Goal: Find specific page/section: Find specific page/section

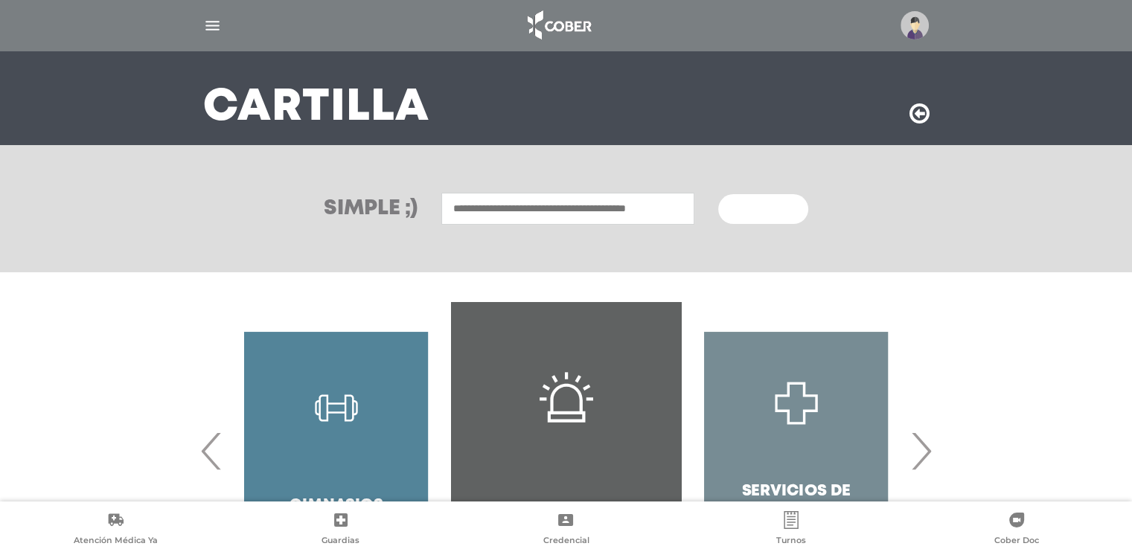
scroll to position [149, 0]
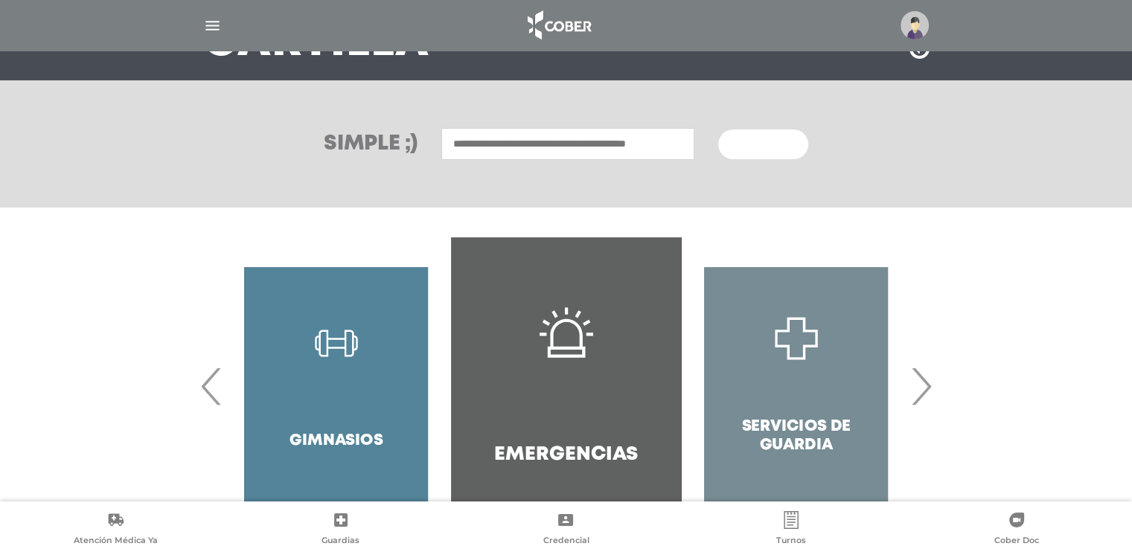
click at [487, 139] on input "text" at bounding box center [567, 144] width 253 height 32
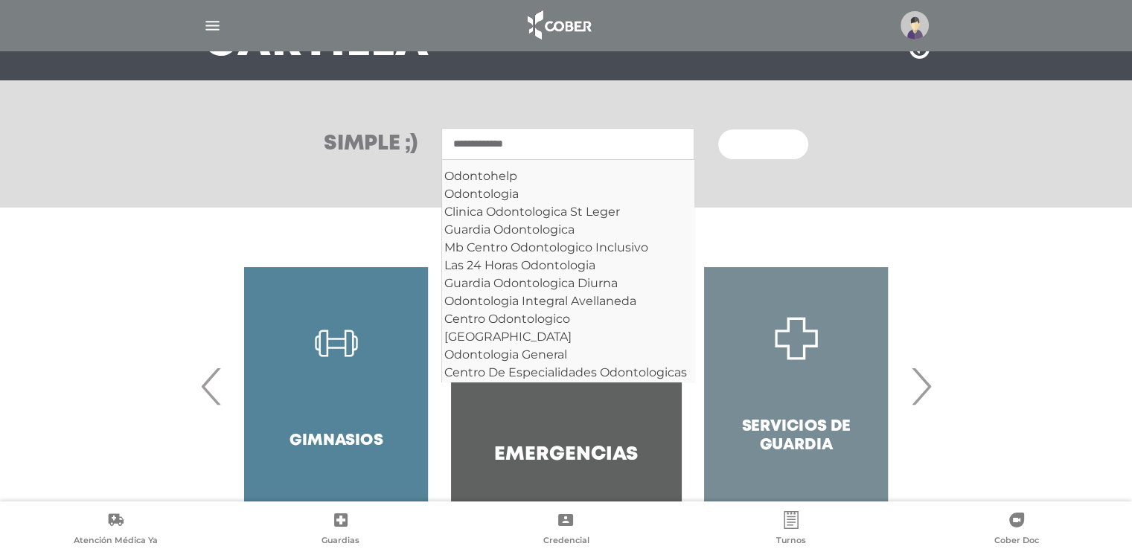
scroll to position [42, 0]
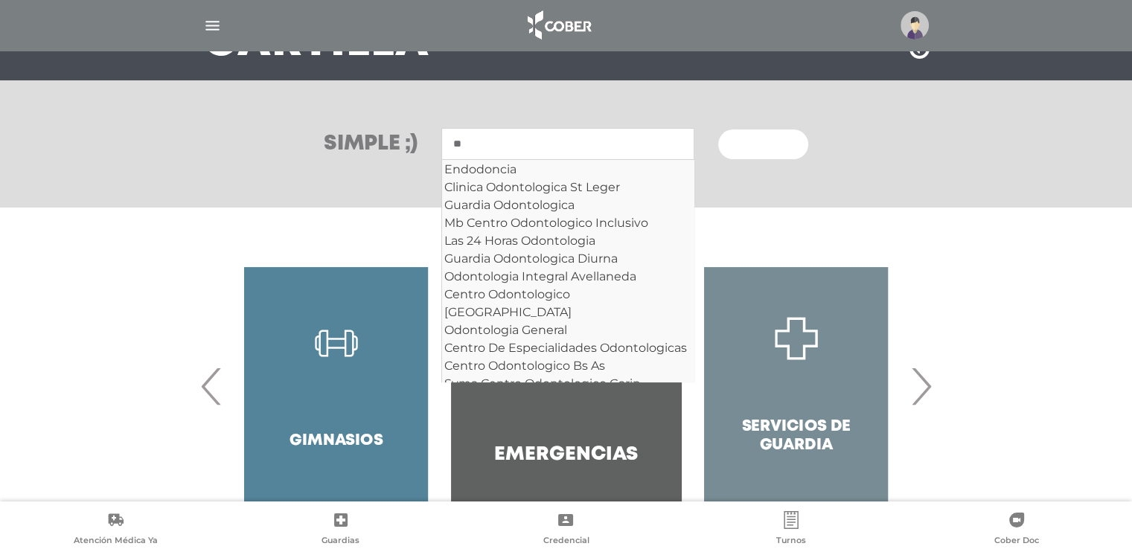
type input "*"
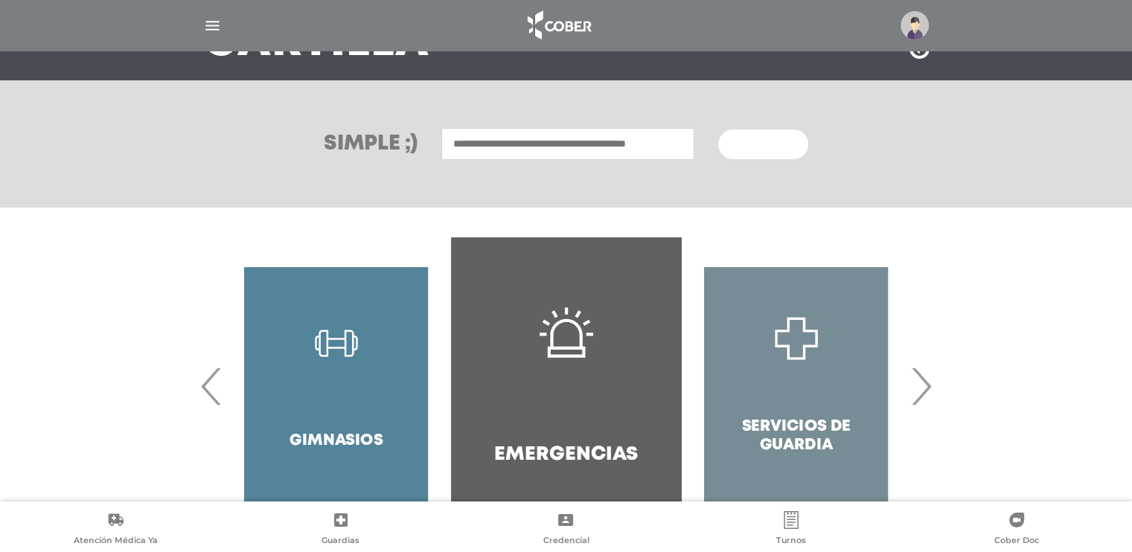
click at [461, 137] on input "text" at bounding box center [567, 144] width 253 height 32
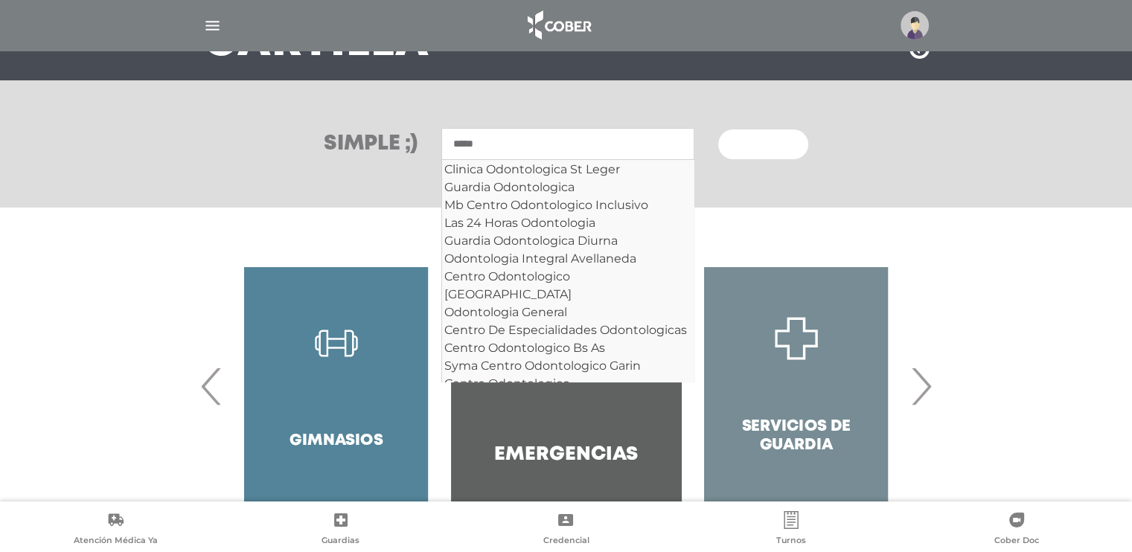
scroll to position [0, 0]
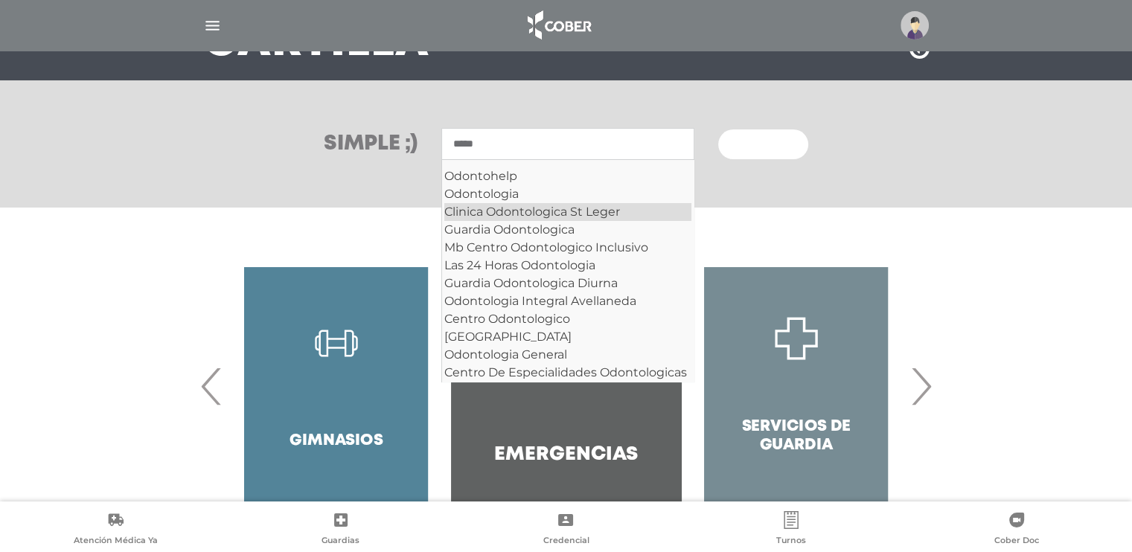
click at [538, 217] on div "Clinica Odontologica St Leger" at bounding box center [567, 212] width 247 height 18
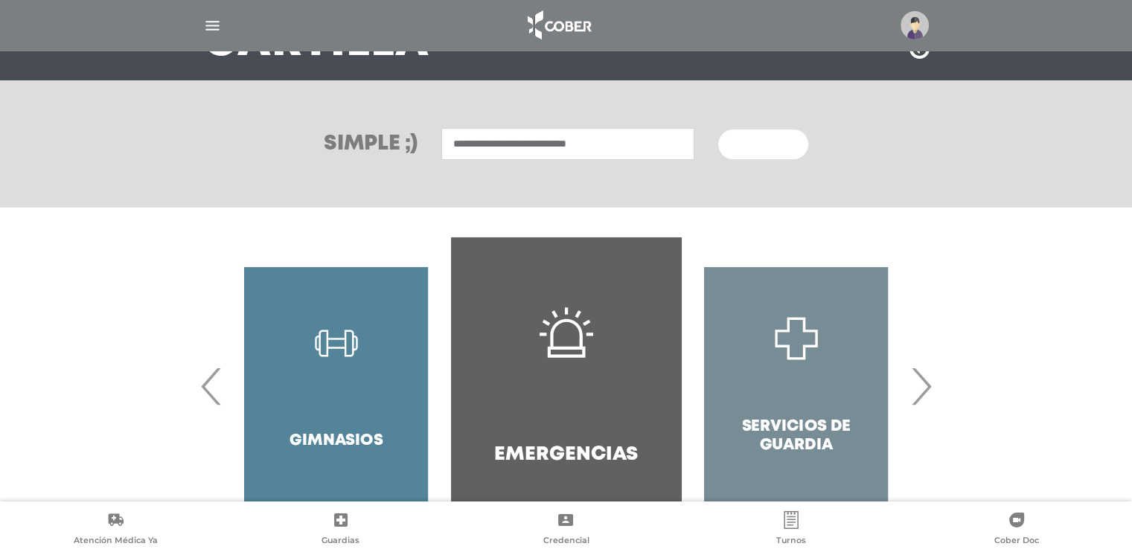
type input "**********"
click at [787, 129] on button "Buscar" at bounding box center [762, 144] width 89 height 30
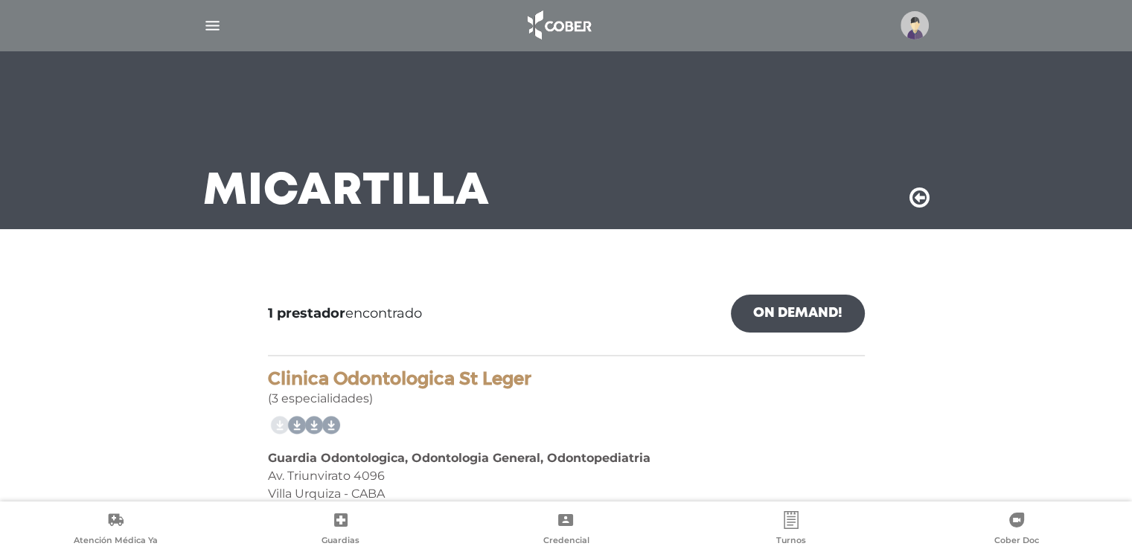
click at [920, 198] on icon at bounding box center [919, 198] width 20 height 24
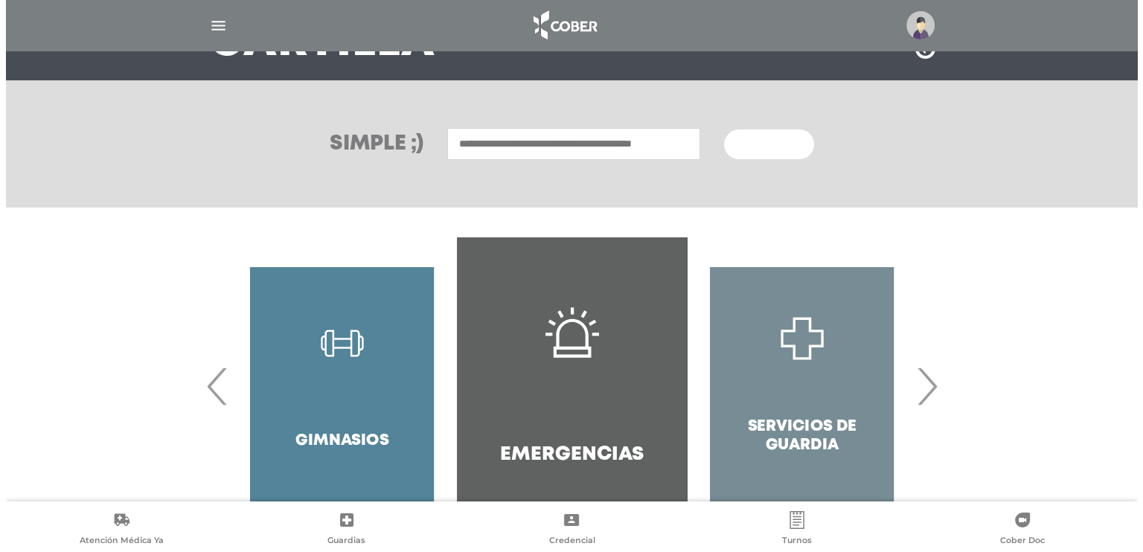
scroll to position [211, 0]
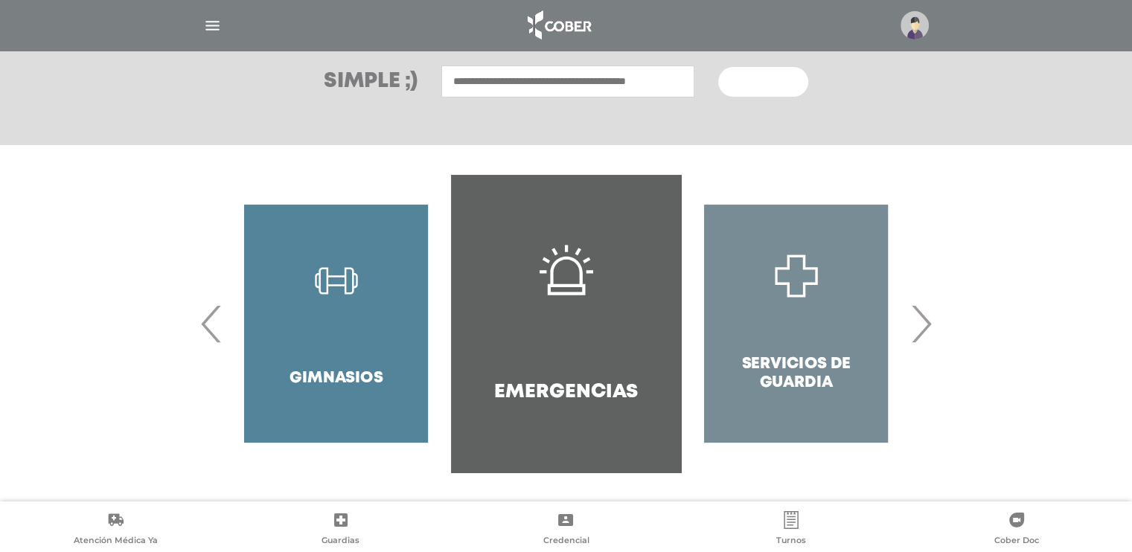
click at [334, 296] on div "Gimnasios" at bounding box center [336, 324] width 230 height 298
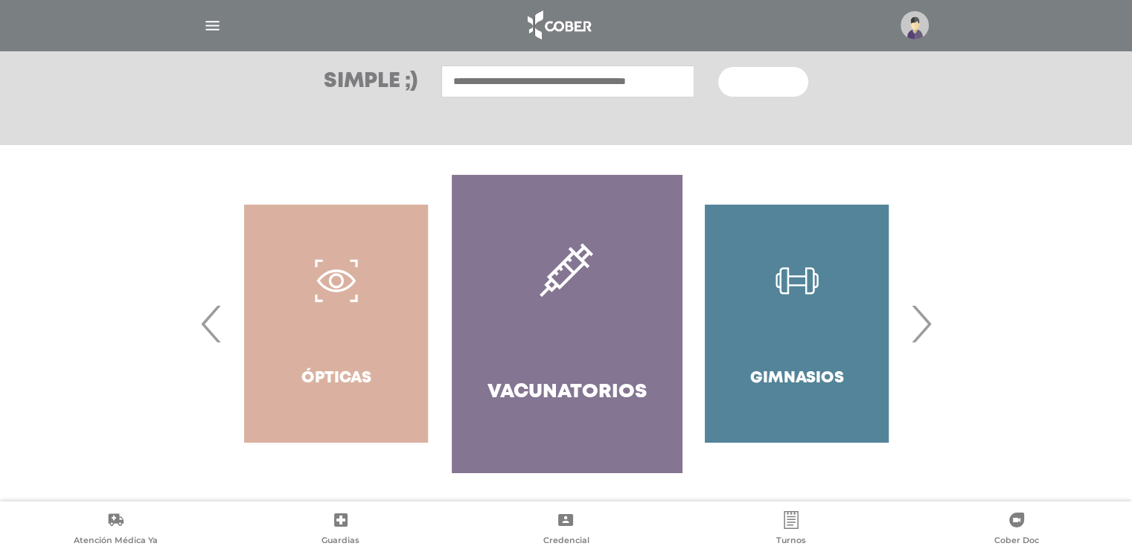
click at [792, 302] on div "Gimnasios" at bounding box center [797, 324] width 230 height 298
click at [792, 303] on div "Gimnasios" at bounding box center [797, 324] width 230 height 298
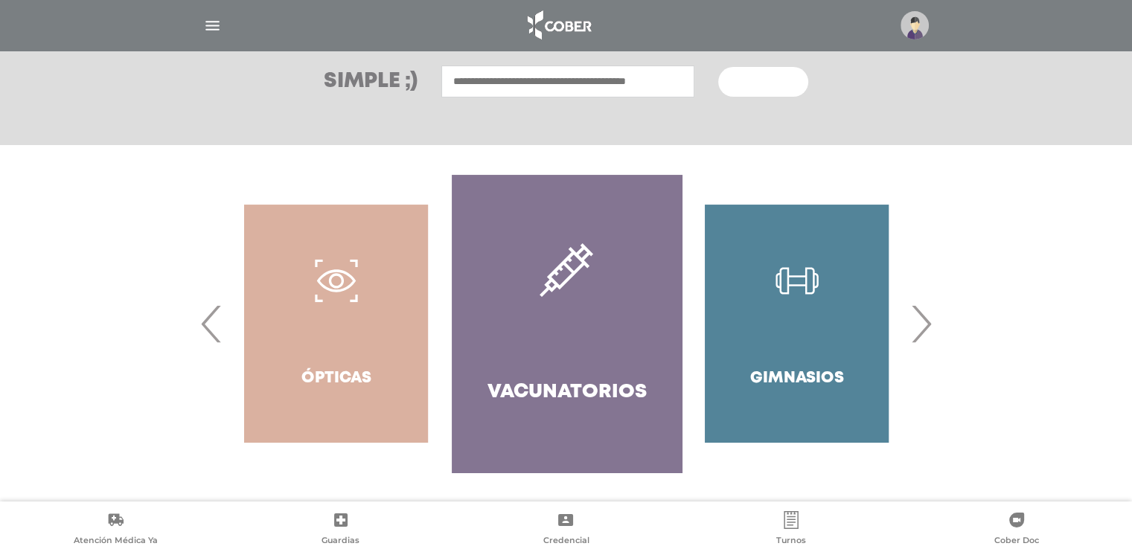
click at [792, 303] on div "Gimnasios" at bounding box center [797, 324] width 230 height 298
click at [211, 19] on img "button" at bounding box center [212, 25] width 19 height 19
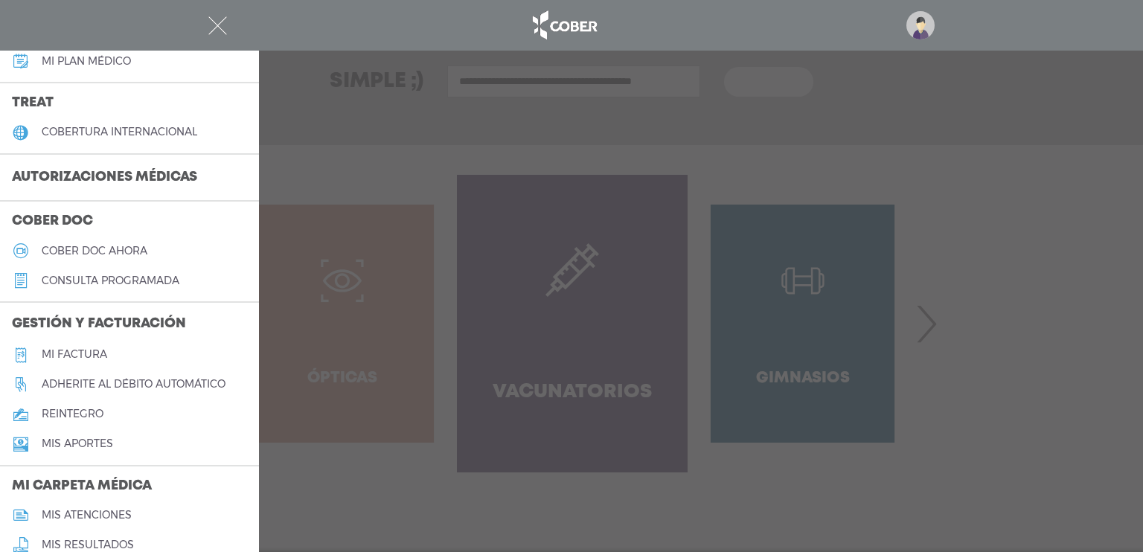
scroll to position [223, 0]
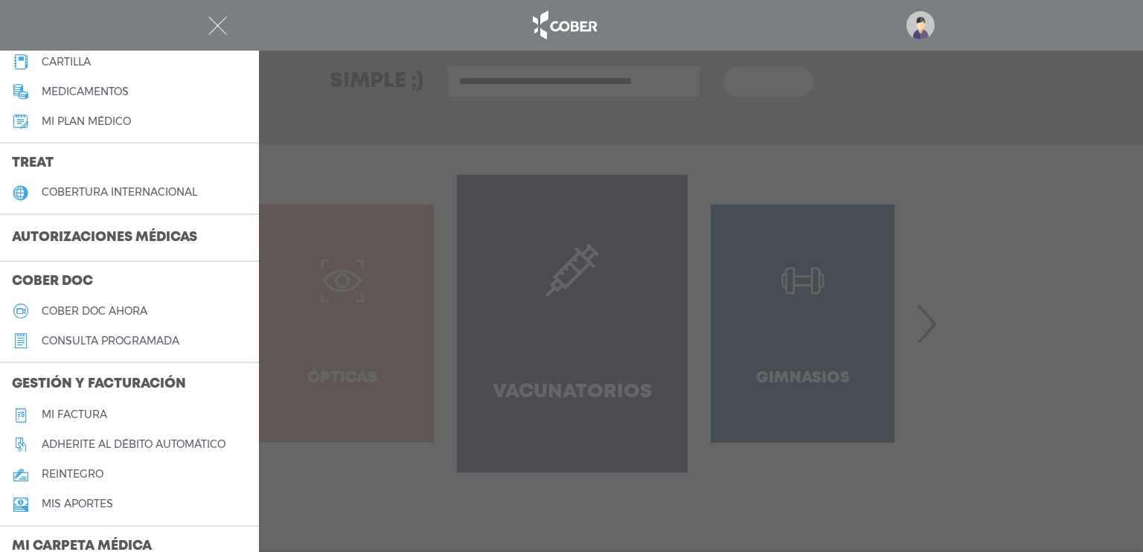
click at [88, 333] on link "consulta programada" at bounding box center [129, 341] width 259 height 30
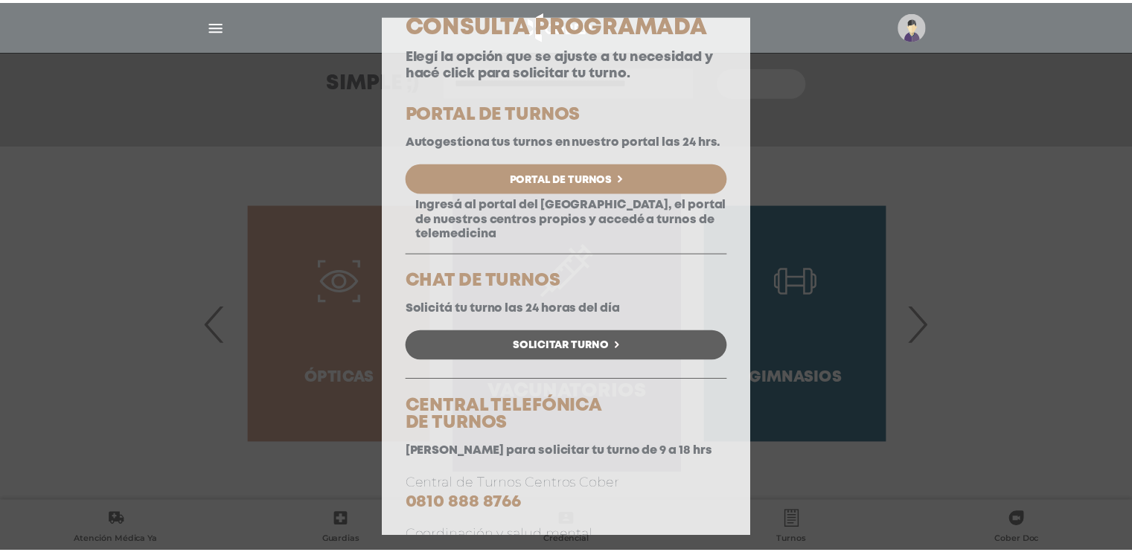
scroll to position [0, 0]
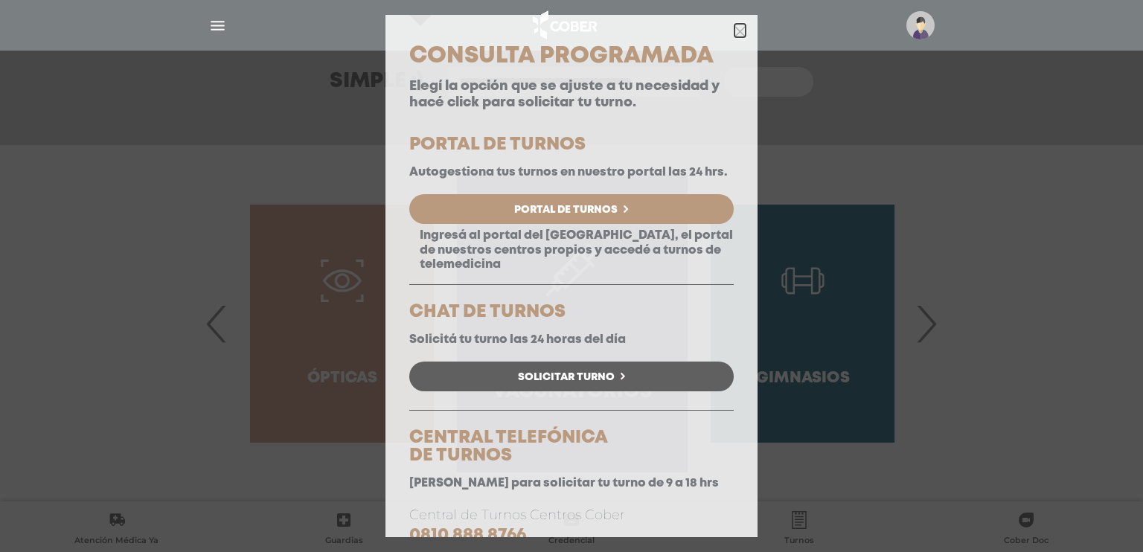
click at [734, 28] on polygon "button" at bounding box center [739, 31] width 11 height 11
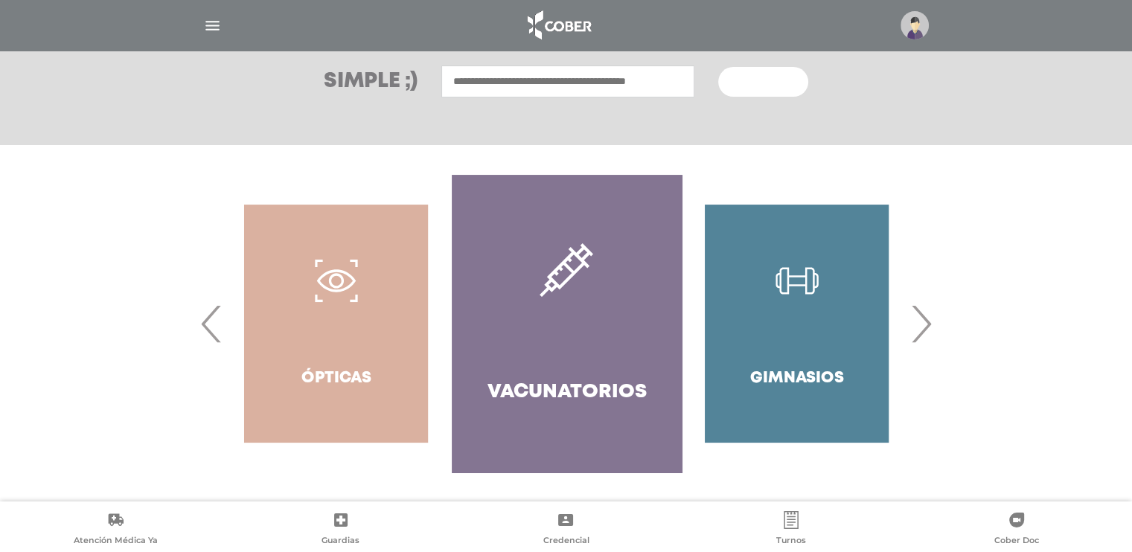
click at [551, 77] on input "text" at bounding box center [567, 81] width 253 height 32
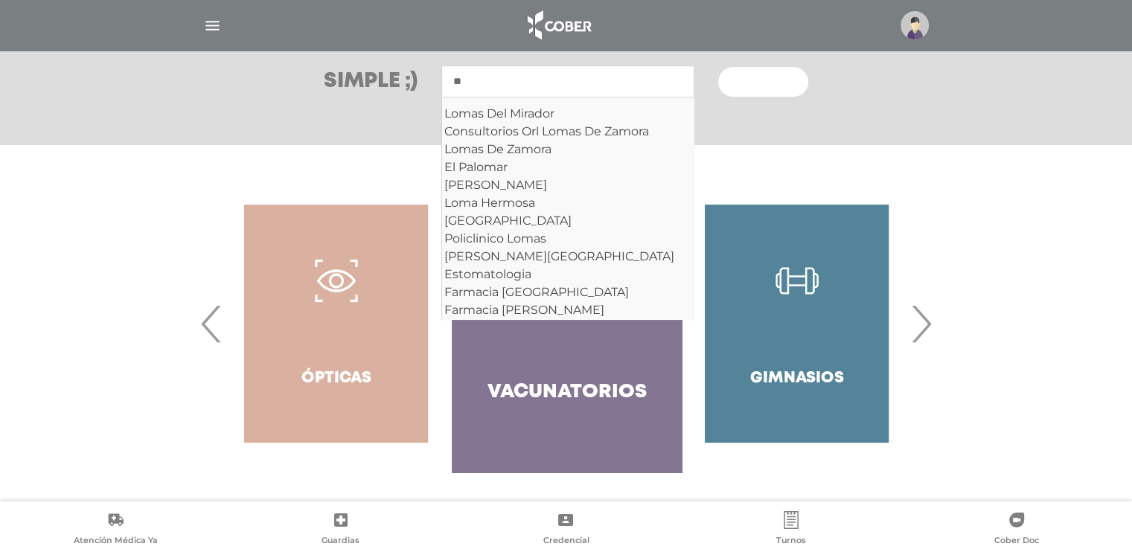
type input "*"
